Goal: Use online tool/utility: Utilize a website feature to perform a specific function

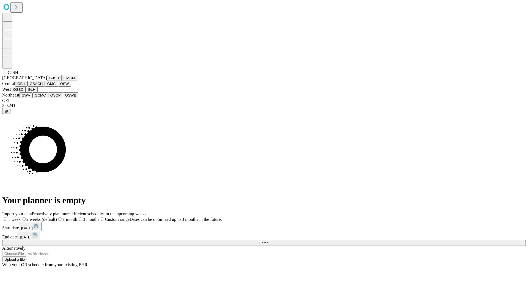
click at [47, 81] on button "GJSH" at bounding box center [54, 78] width 14 height 6
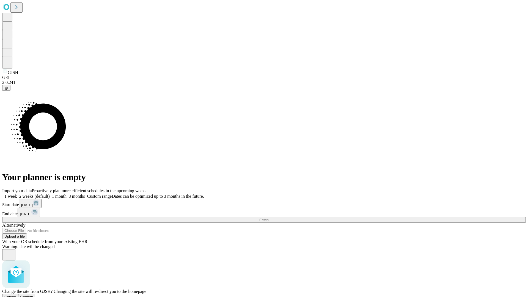
click at [33, 295] on span "Confirm" at bounding box center [26, 297] width 13 height 4
click at [50, 194] on label "2 weeks (default)" at bounding box center [33, 196] width 33 height 5
click at [268, 218] on span "Fetch" at bounding box center [263, 220] width 9 height 4
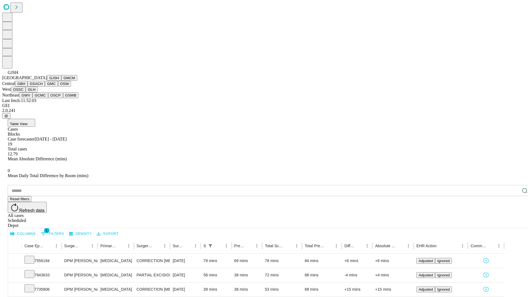
click at [61, 81] on button "GMCM" at bounding box center [69, 78] width 16 height 6
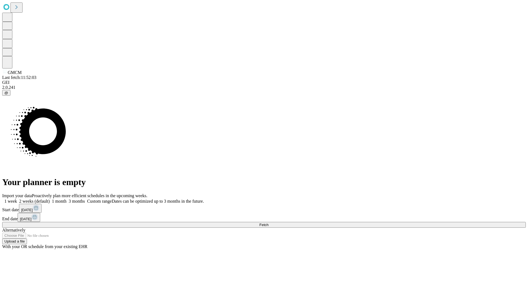
click at [50, 199] on label "2 weeks (default)" at bounding box center [33, 201] width 33 height 5
click at [268, 223] on span "Fetch" at bounding box center [263, 225] width 9 height 4
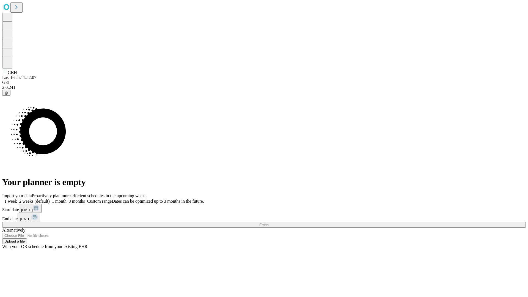
click at [268, 223] on span "Fetch" at bounding box center [263, 225] width 9 height 4
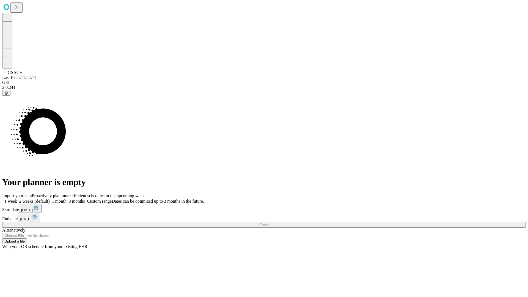
click at [50, 199] on label "2 weeks (default)" at bounding box center [33, 201] width 33 height 5
click at [268, 223] on span "Fetch" at bounding box center [263, 225] width 9 height 4
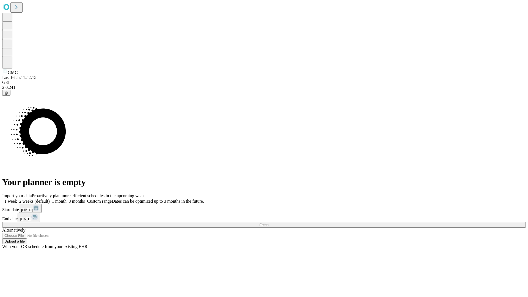
click at [50, 199] on label "2 weeks (default)" at bounding box center [33, 201] width 33 height 5
click at [268, 223] on span "Fetch" at bounding box center [263, 225] width 9 height 4
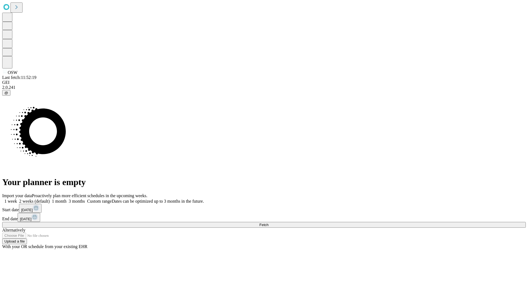
click at [50, 199] on label "2 weeks (default)" at bounding box center [33, 201] width 33 height 5
click at [268, 223] on span "Fetch" at bounding box center [263, 225] width 9 height 4
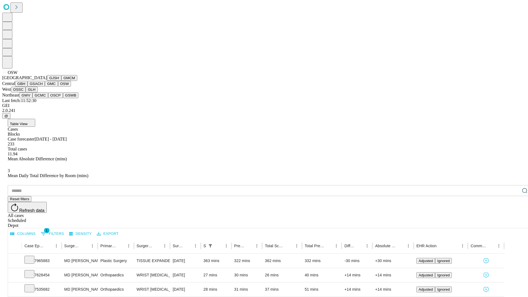
click at [26, 92] on button "OSSC" at bounding box center [18, 90] width 15 height 6
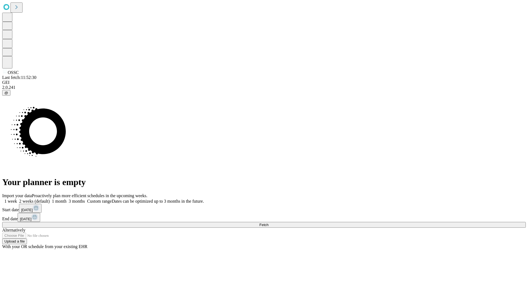
click at [50, 199] on label "2 weeks (default)" at bounding box center [33, 201] width 33 height 5
click at [268, 223] on span "Fetch" at bounding box center [263, 225] width 9 height 4
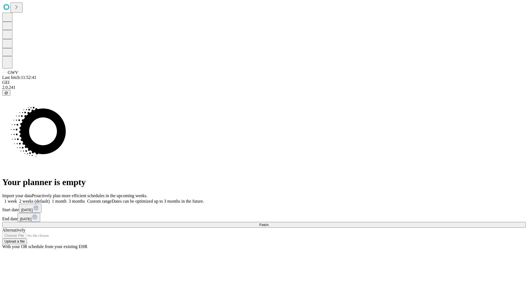
click at [50, 199] on label "2 weeks (default)" at bounding box center [33, 201] width 33 height 5
click at [268, 223] on span "Fetch" at bounding box center [263, 225] width 9 height 4
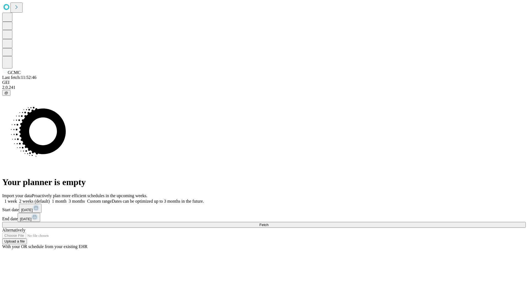
click at [50, 199] on label "2 weeks (default)" at bounding box center [33, 201] width 33 height 5
click at [268, 223] on span "Fetch" at bounding box center [263, 225] width 9 height 4
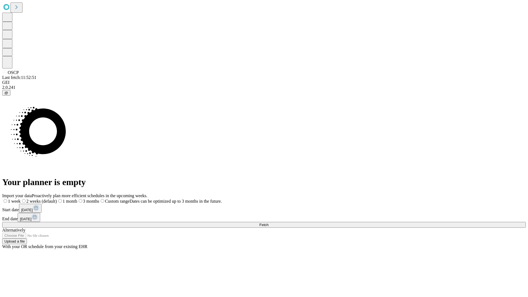
click at [57, 199] on label "2 weeks (default)" at bounding box center [39, 201] width 36 height 5
click at [268, 223] on span "Fetch" at bounding box center [263, 225] width 9 height 4
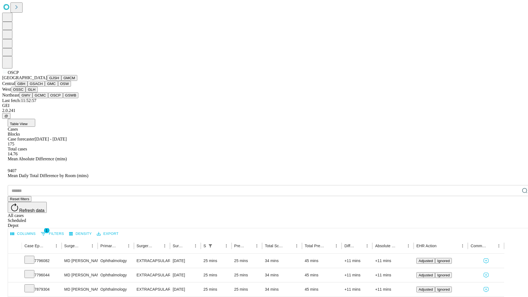
click at [63, 98] on button "GSWB" at bounding box center [71, 95] width 16 height 6
